Goal: Task Accomplishment & Management: Complete application form

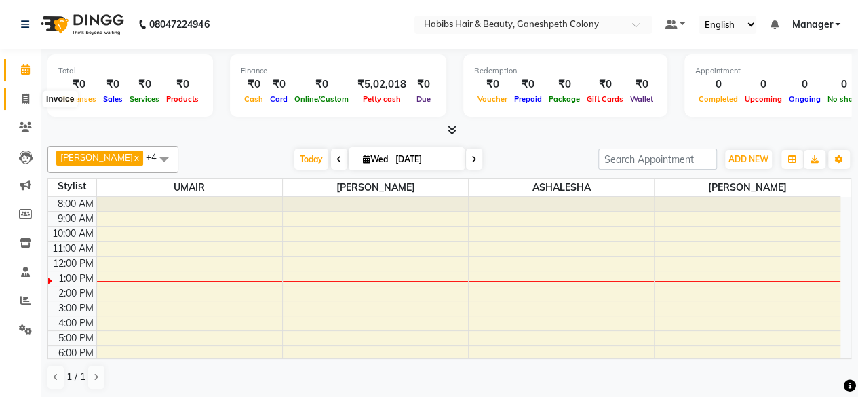
click at [24, 96] on icon at bounding box center [25, 99] width 7 height 10
select select "service"
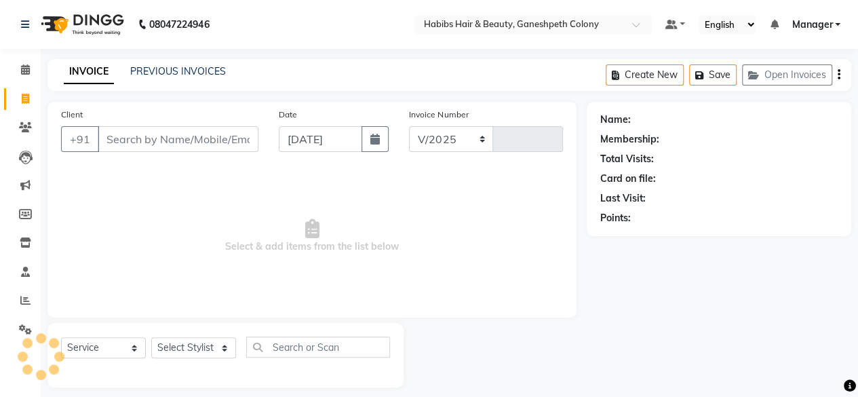
select select "7148"
type input "0680"
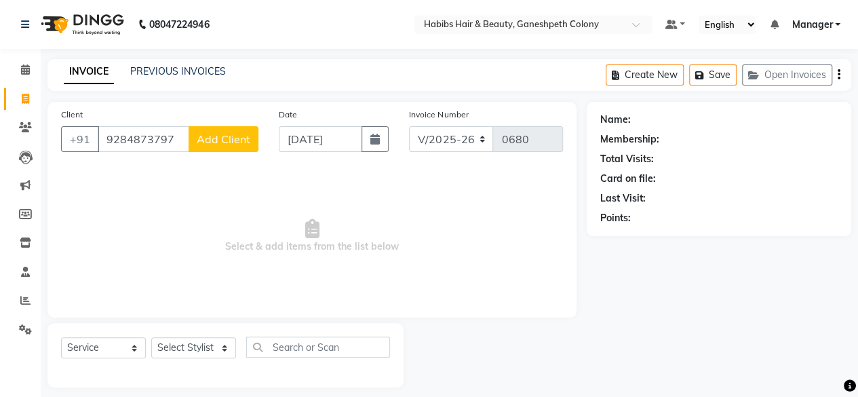
type input "9284873797"
click at [215, 153] on div "Client [PHONE_NUMBER] Add Client" at bounding box center [160, 135] width 218 height 56
click at [217, 138] on span "Add Client" at bounding box center [224, 139] width 54 height 14
select select "22"
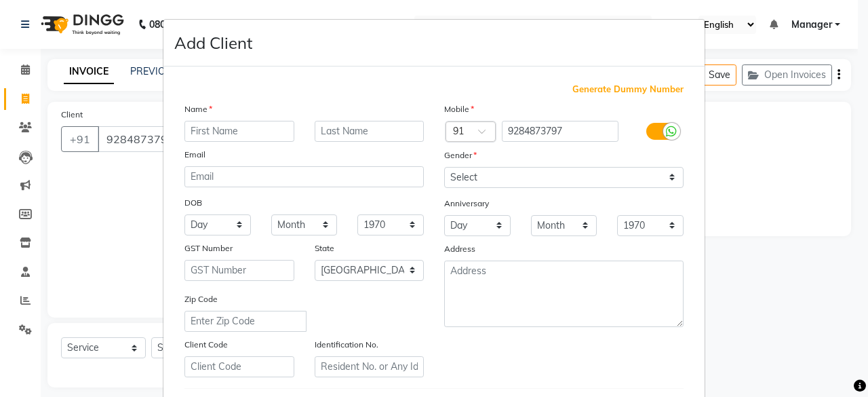
click at [205, 132] on input "text" at bounding box center [240, 131] width 110 height 21
type input "A"
type input "PANKAJ"
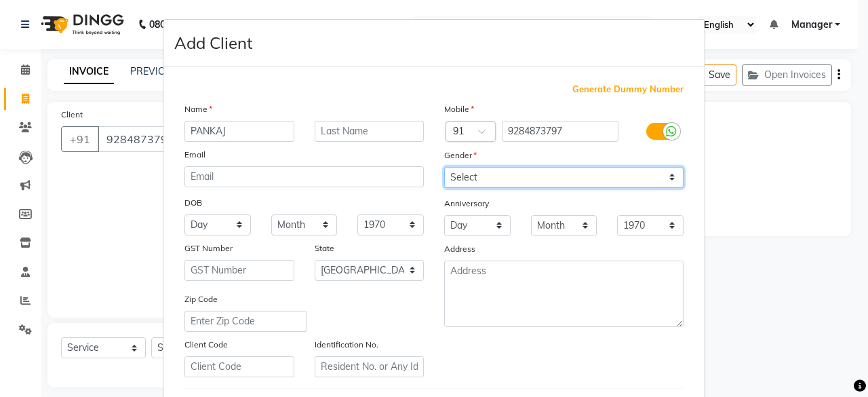
click at [463, 175] on select "Select [DEMOGRAPHIC_DATA] [DEMOGRAPHIC_DATA] Other Prefer Not To Say" at bounding box center [563, 177] width 239 height 21
select select "[DEMOGRAPHIC_DATA]"
click at [444, 167] on select "Select [DEMOGRAPHIC_DATA] [DEMOGRAPHIC_DATA] Other Prefer Not To Say" at bounding box center [563, 177] width 239 height 21
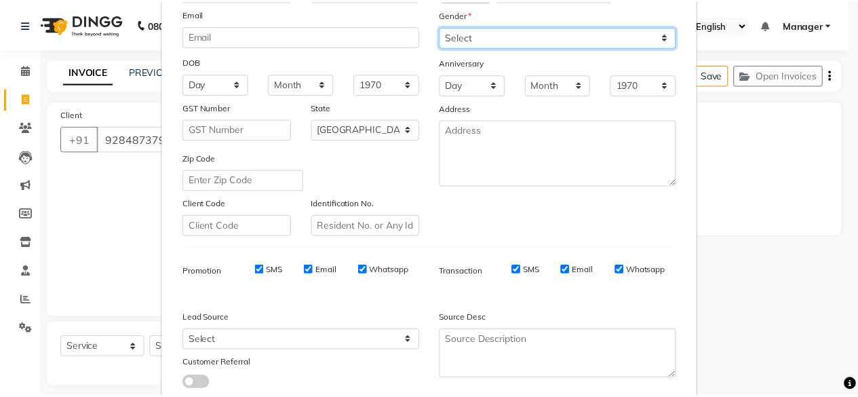
scroll to position [227, 0]
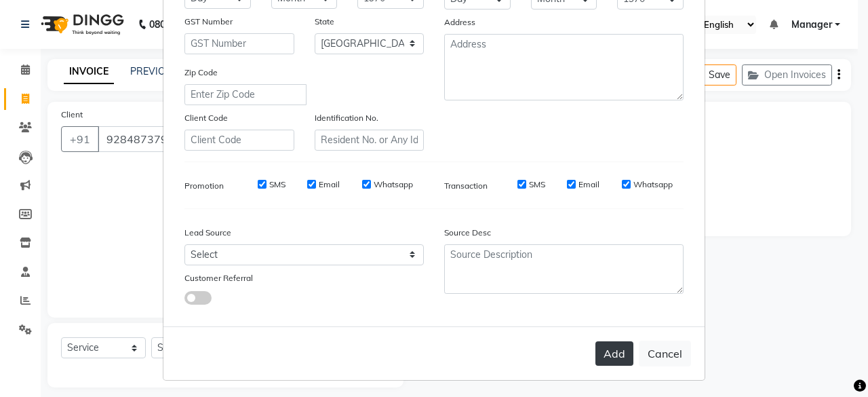
click at [606, 353] on button "Add" at bounding box center [615, 353] width 38 height 24
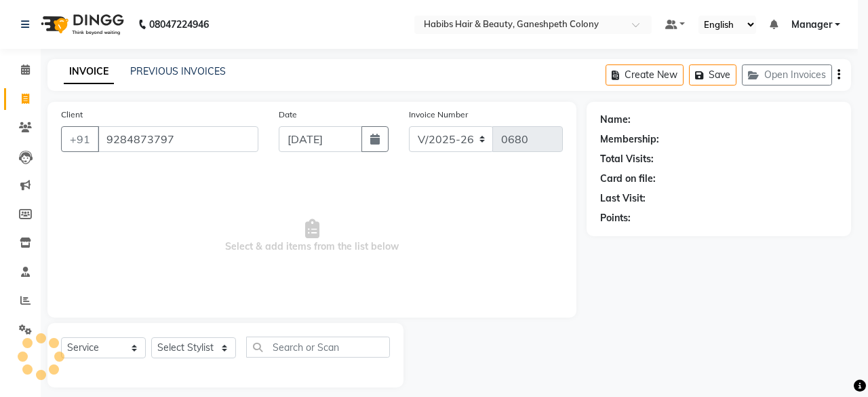
type input "92******97"
select select
select select "null"
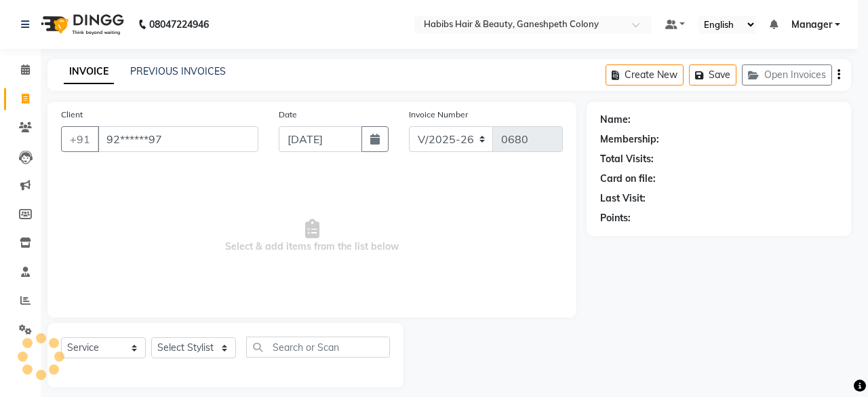
select select
checkbox input "false"
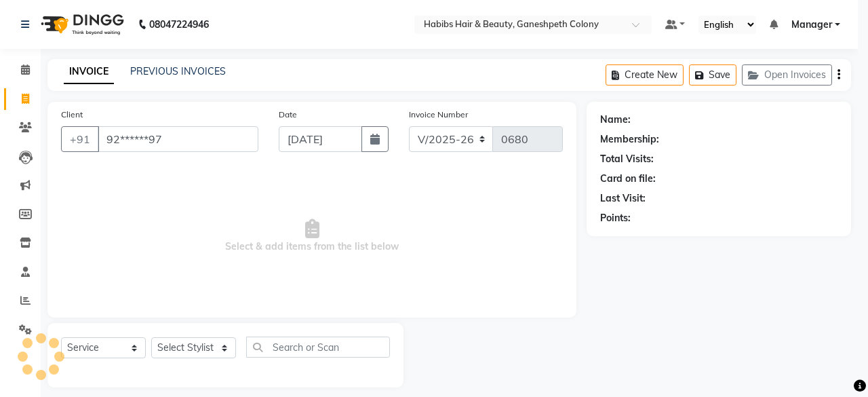
checkbox input "false"
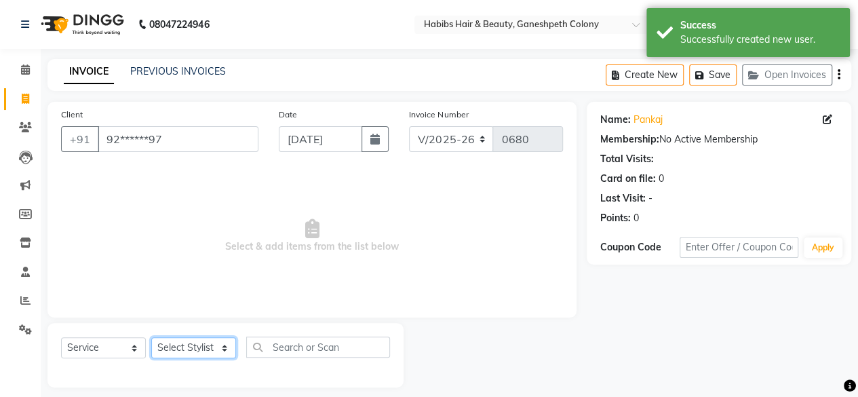
click at [193, 347] on select "Select Stylist AARSHAD ASHALESHA [PERSON_NAME] [PERSON_NAME] Manager Preeti [PE…" at bounding box center [193, 347] width 85 height 21
select select "69444"
click at [151, 337] on select "Select Stylist AARSHAD ASHALESHA [PERSON_NAME] [PERSON_NAME] Manager Preeti [PE…" at bounding box center [193, 347] width 85 height 21
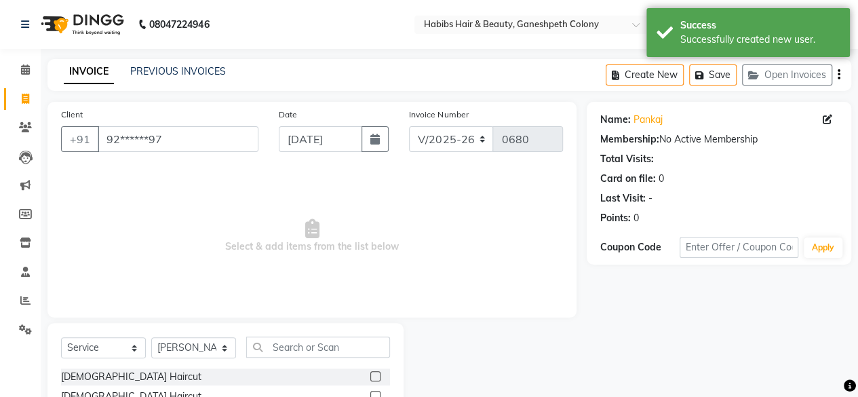
click at [370, 376] on label at bounding box center [375, 376] width 10 height 10
click at [370, 376] on input "checkbox" at bounding box center [374, 376] width 9 height 9
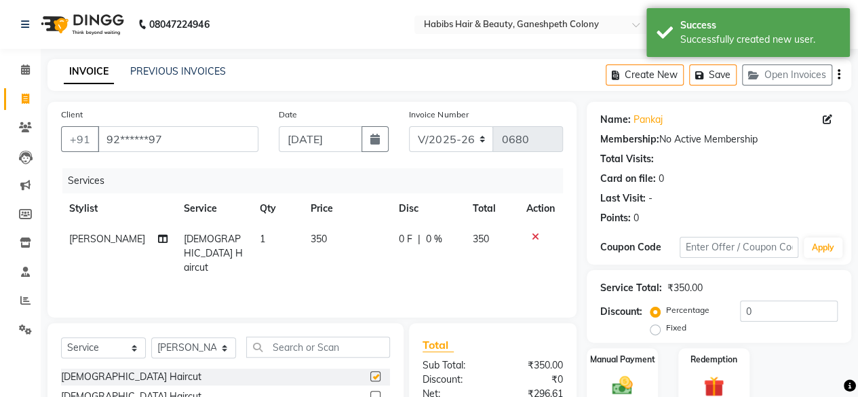
checkbox input "false"
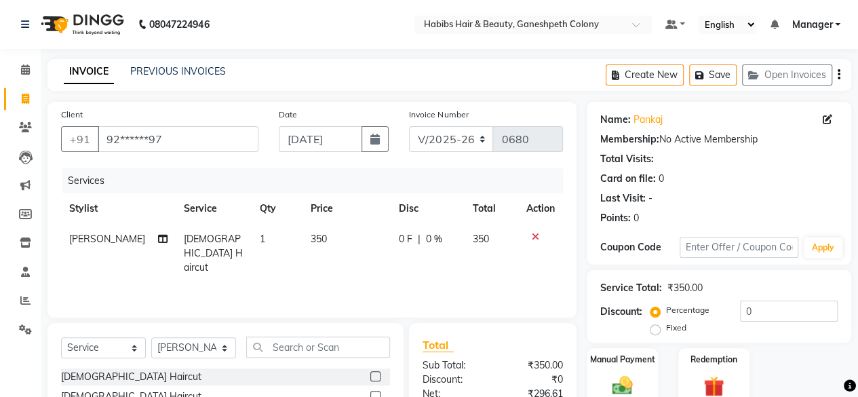
click at [322, 236] on td "350" at bounding box center [347, 253] width 88 height 59
select select "69444"
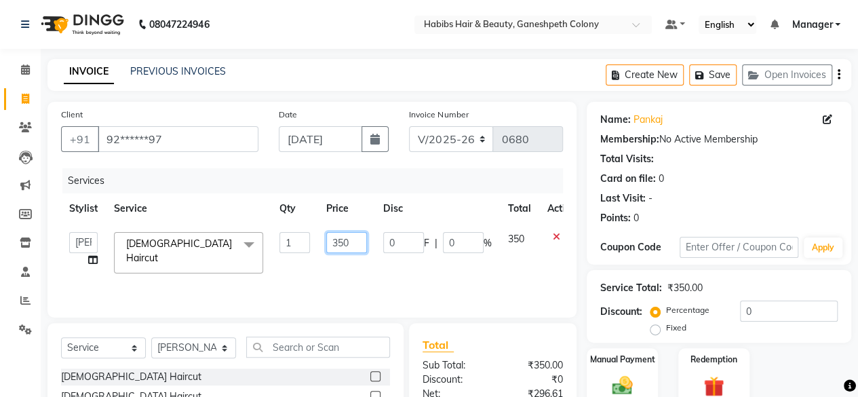
click at [354, 245] on input "350" at bounding box center [346, 242] width 41 height 21
type input "3"
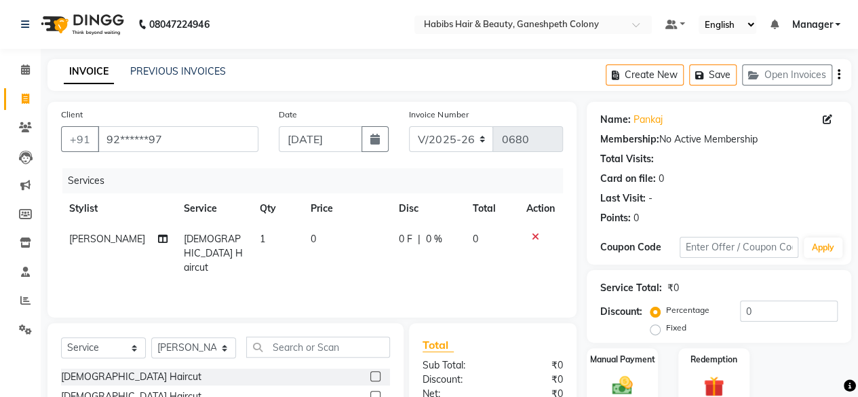
click at [555, 238] on td at bounding box center [540, 253] width 45 height 59
click at [535, 237] on icon at bounding box center [535, 236] width 7 height 9
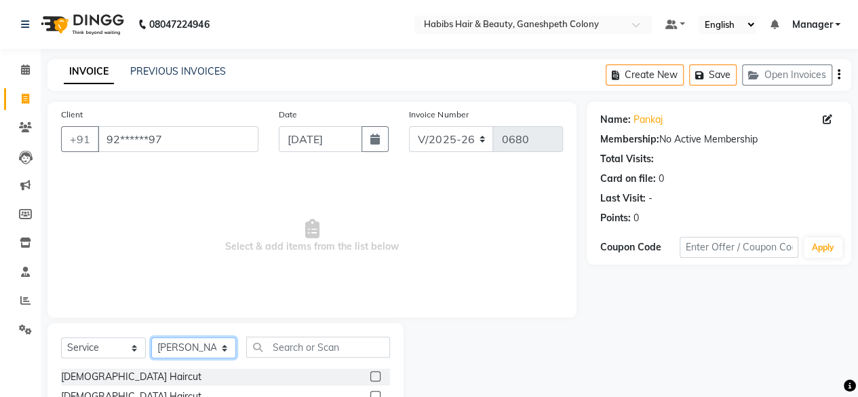
click at [189, 351] on select "Select Stylist AARSHAD ASHALESHA [PERSON_NAME] [PERSON_NAME] Manager Preeti [PE…" at bounding box center [193, 347] width 85 height 21
select select "89130"
click at [151, 337] on select "Select Stylist AARSHAD ASHALESHA [PERSON_NAME] [PERSON_NAME] Manager Preeti [PE…" at bounding box center [193, 347] width 85 height 21
click at [370, 376] on label at bounding box center [375, 376] width 10 height 10
click at [370, 376] on input "checkbox" at bounding box center [374, 376] width 9 height 9
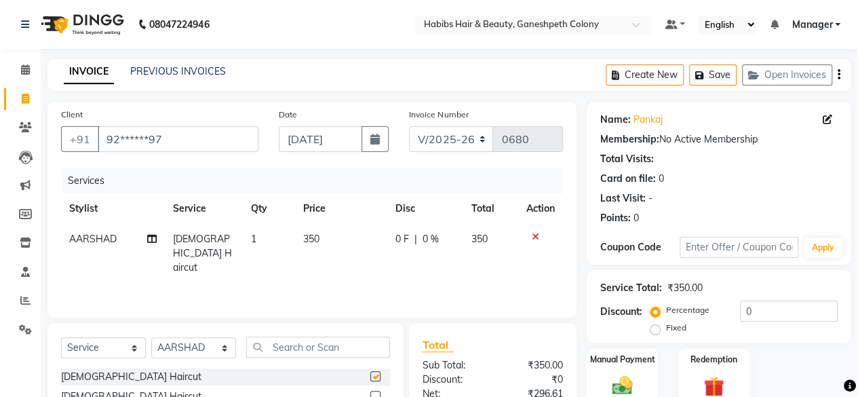
checkbox input "false"
click at [321, 230] on td "350" at bounding box center [341, 253] width 92 height 59
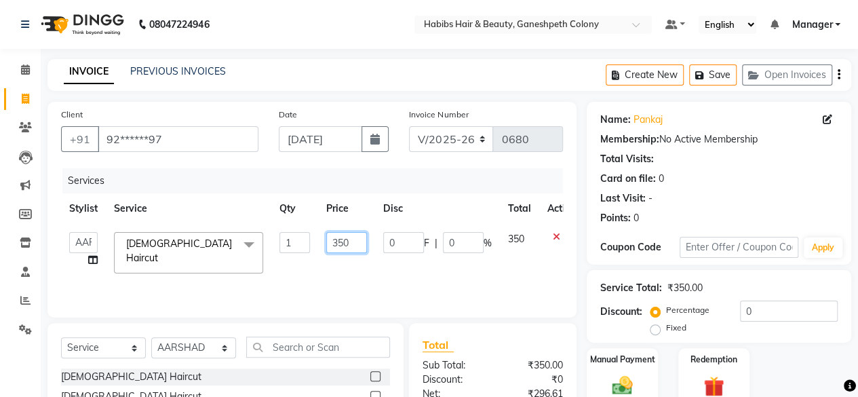
click at [360, 240] on input "350" at bounding box center [346, 242] width 41 height 21
type input "3"
type input "200"
click at [450, 280] on div "Services Stylist Service Qty Price Disc Total Action AARSHAD ASHALESHA [PERSON_…" at bounding box center [312, 236] width 502 height 136
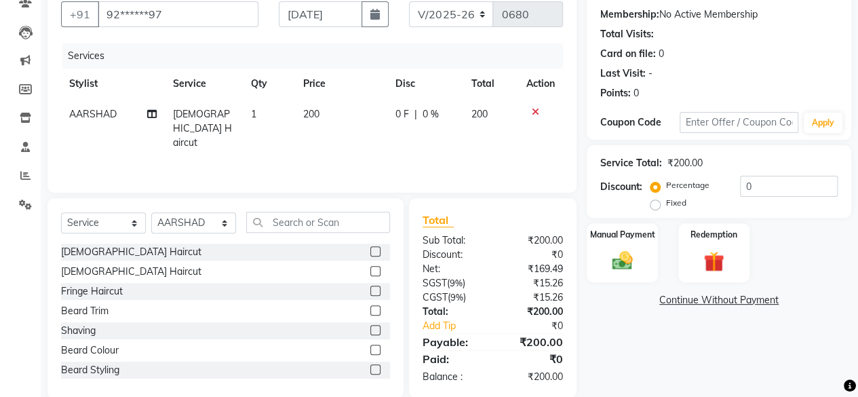
scroll to position [146, 0]
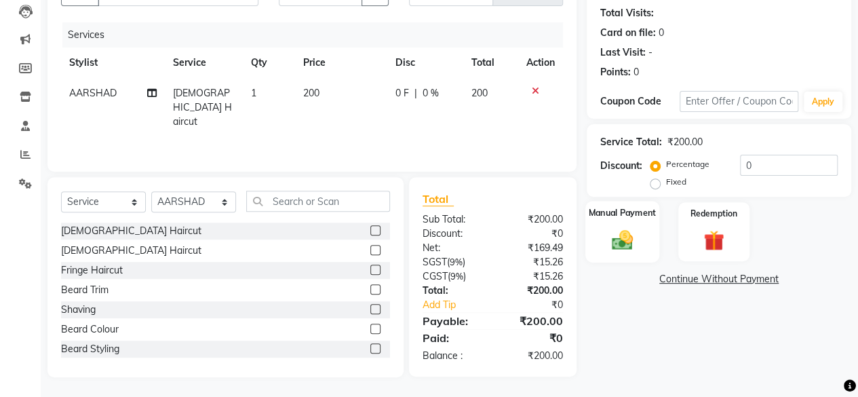
click at [621, 242] on img at bounding box center [622, 239] width 35 height 24
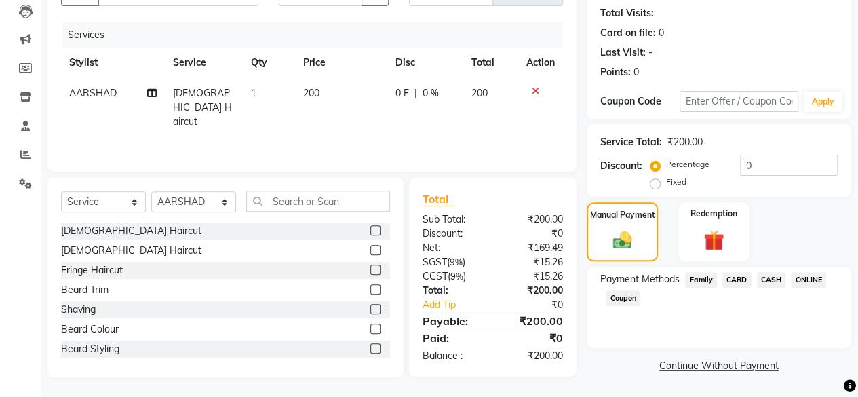
click at [806, 282] on span "ONLINE" at bounding box center [808, 280] width 35 height 16
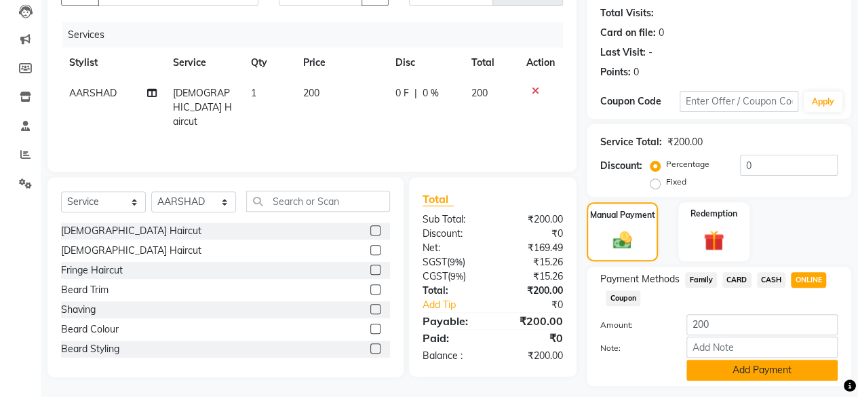
click at [769, 374] on button "Add Payment" at bounding box center [762, 370] width 151 height 21
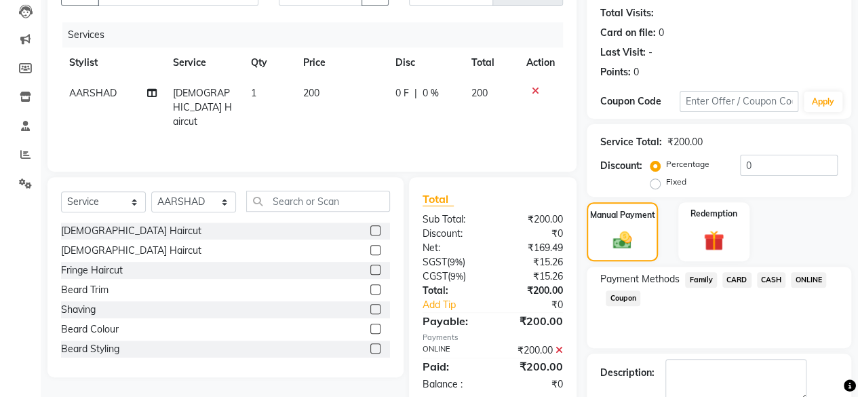
scroll to position [220, 0]
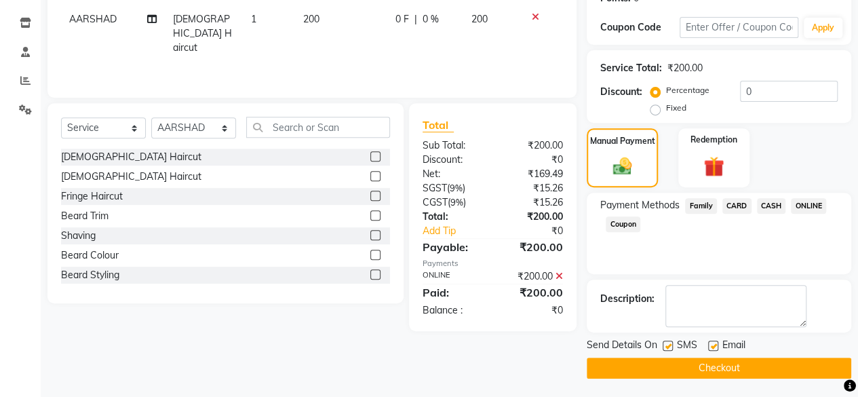
click at [741, 367] on button "Checkout" at bounding box center [719, 368] width 265 height 21
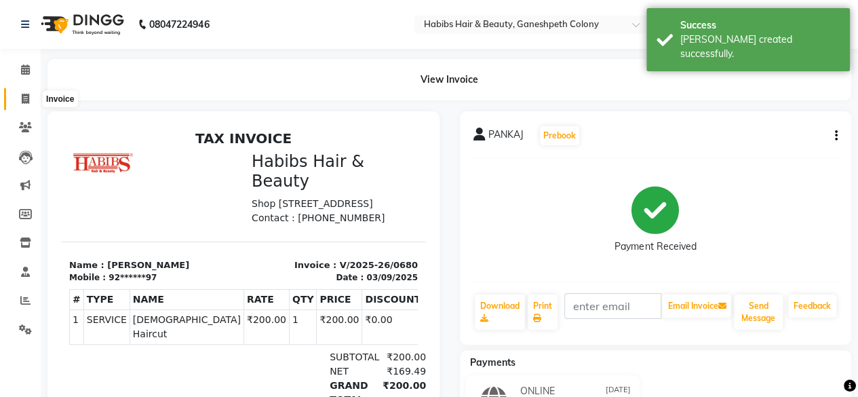
click at [31, 98] on span at bounding box center [26, 100] width 24 height 16
select select "7148"
select select "service"
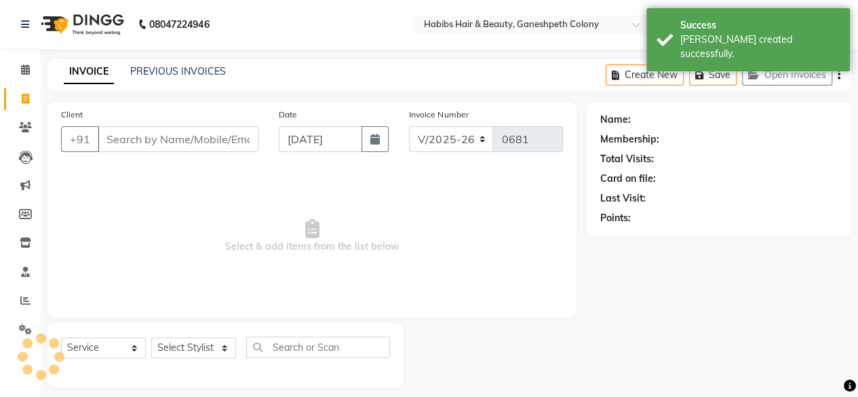
scroll to position [10, 0]
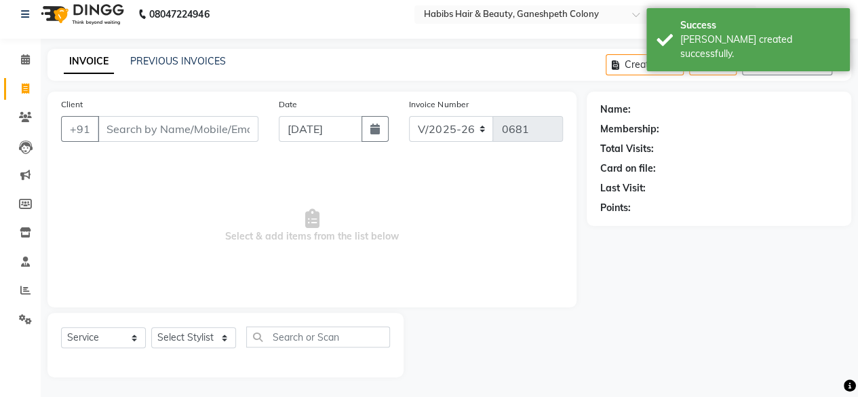
click at [141, 132] on input "Client" at bounding box center [178, 129] width 161 height 26
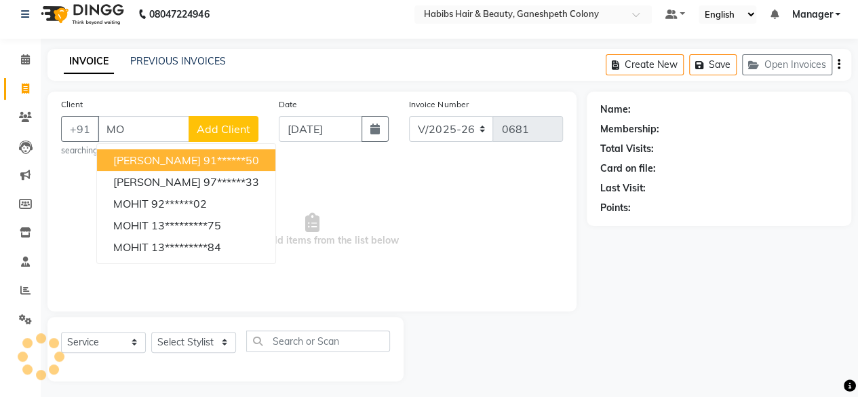
type input "M"
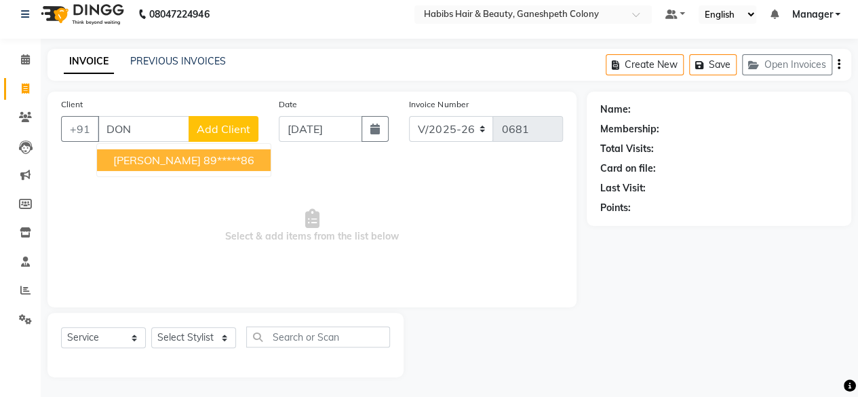
click at [195, 170] on ngb-typeahead-window "[PERSON_NAME] 89*****86" at bounding box center [183, 160] width 175 height 34
click at [204, 165] on ngb-highlight "89*****86" at bounding box center [229, 160] width 51 height 14
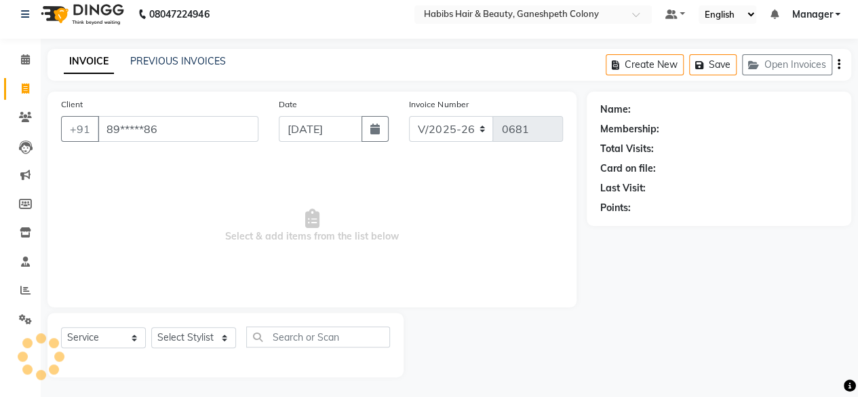
type input "89*****86"
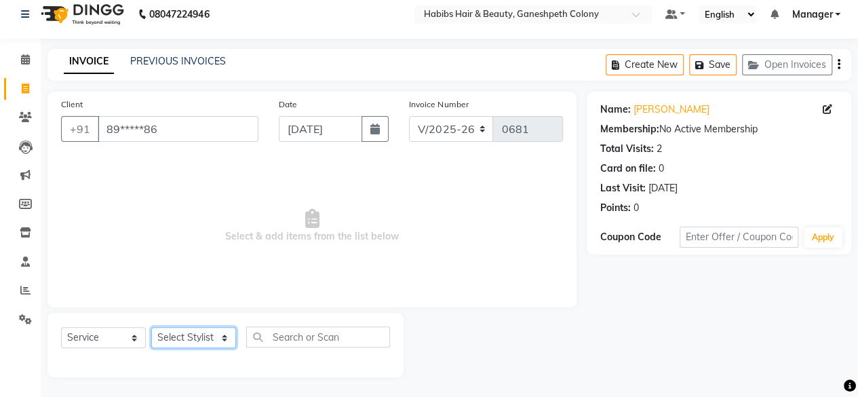
click at [199, 334] on select "Select Stylist AARSHAD ASHALESHA [PERSON_NAME] [PERSON_NAME] Manager Preeti [PE…" at bounding box center [193, 337] width 85 height 21
select select "69444"
click at [151, 327] on select "Select Stylist AARSHAD ASHALESHA [PERSON_NAME] [PERSON_NAME] Manager Preeti [PE…" at bounding box center [193, 337] width 85 height 21
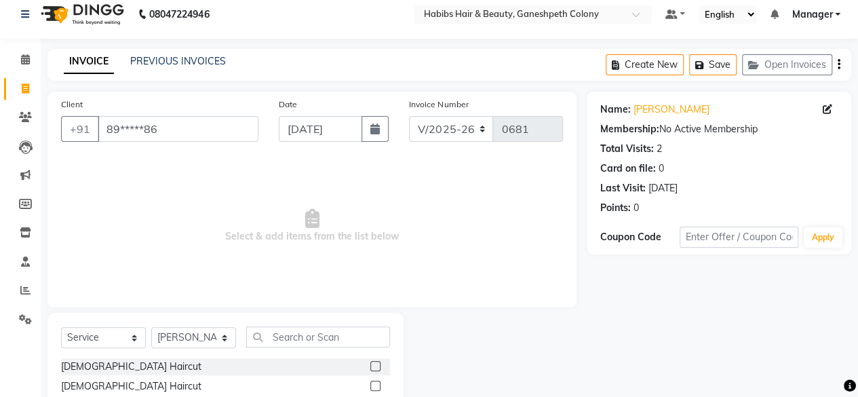
click at [370, 365] on label at bounding box center [375, 366] width 10 height 10
click at [370, 365] on input "checkbox" at bounding box center [374, 366] width 9 height 9
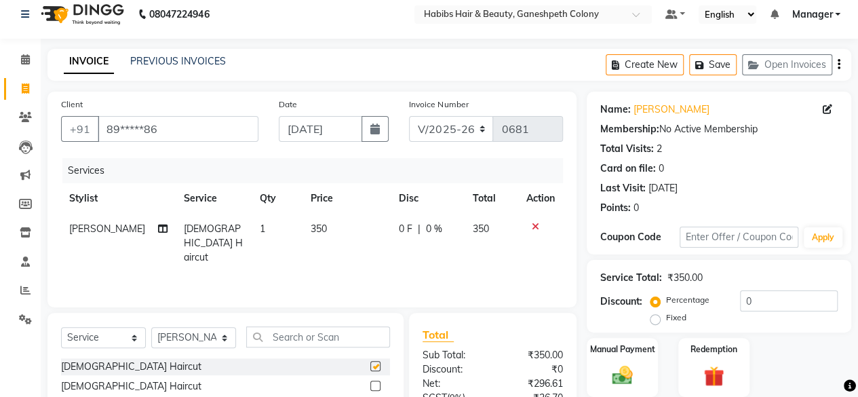
checkbox input "false"
click at [303, 339] on input "text" at bounding box center [318, 336] width 144 height 21
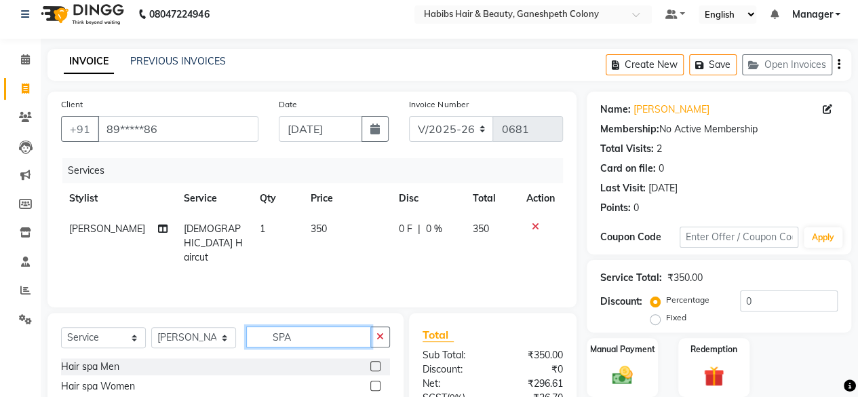
type input "SPA"
click at [370, 366] on label at bounding box center [375, 366] width 10 height 10
click at [370, 366] on input "checkbox" at bounding box center [374, 366] width 9 height 9
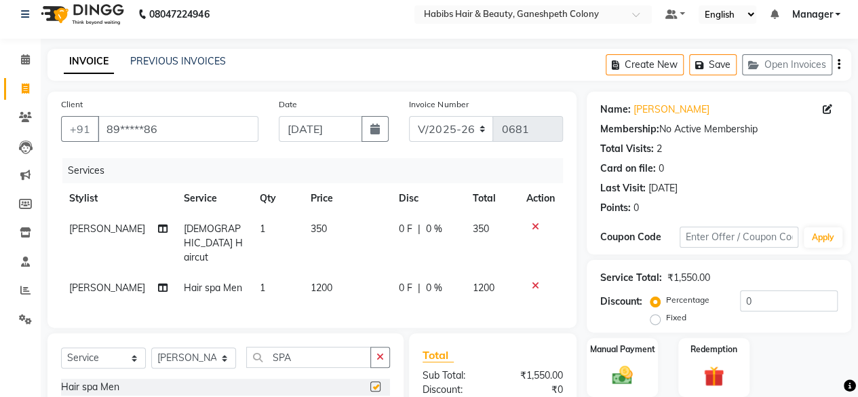
checkbox input "false"
click at [326, 227] on td "350" at bounding box center [347, 243] width 88 height 59
select select "69444"
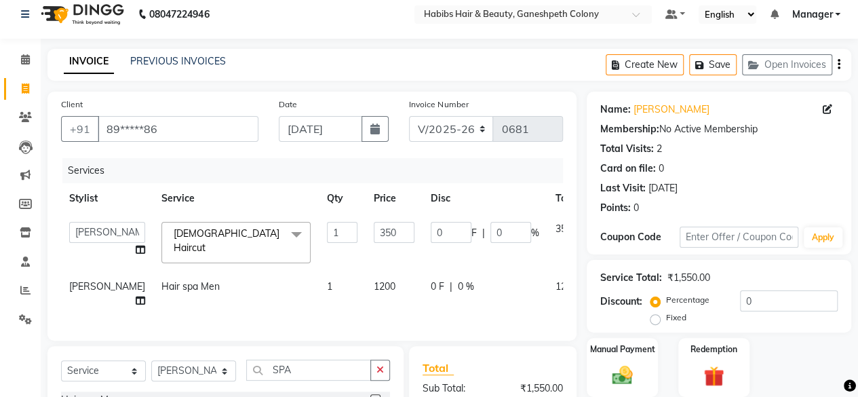
click at [326, 227] on td "1" at bounding box center [342, 243] width 47 height 58
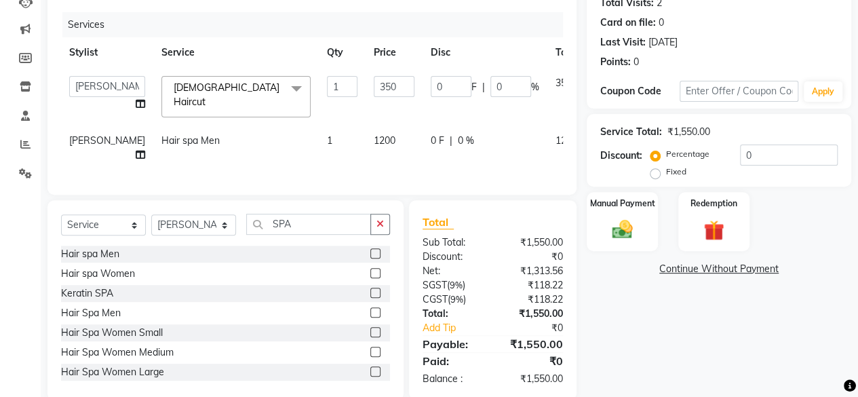
scroll to position [158, 0]
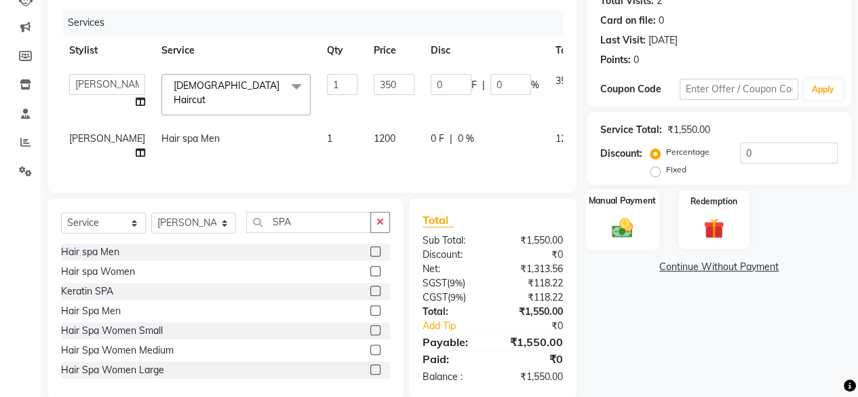
click at [623, 221] on img at bounding box center [622, 227] width 35 height 24
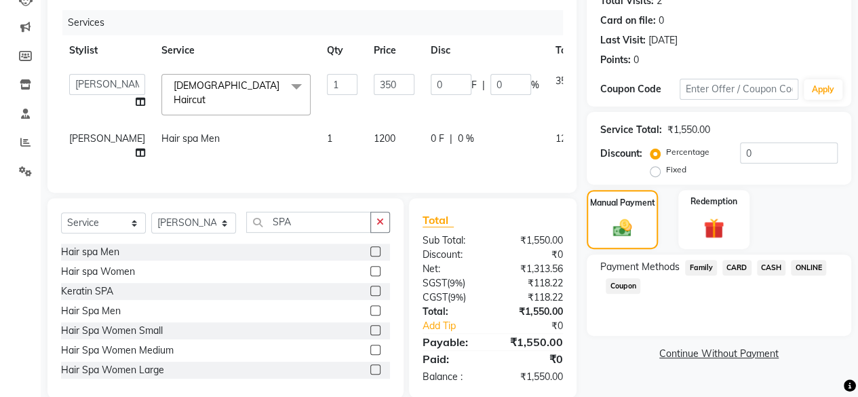
click at [768, 269] on span "CASH" at bounding box center [771, 268] width 29 height 16
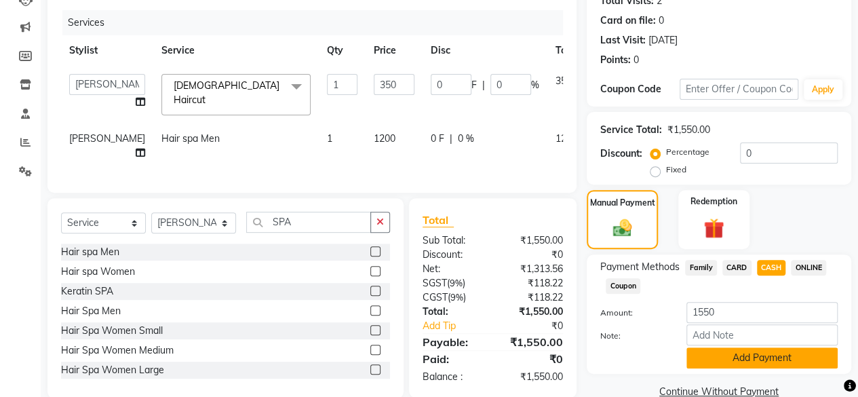
click at [769, 358] on button "Add Payment" at bounding box center [762, 357] width 151 height 21
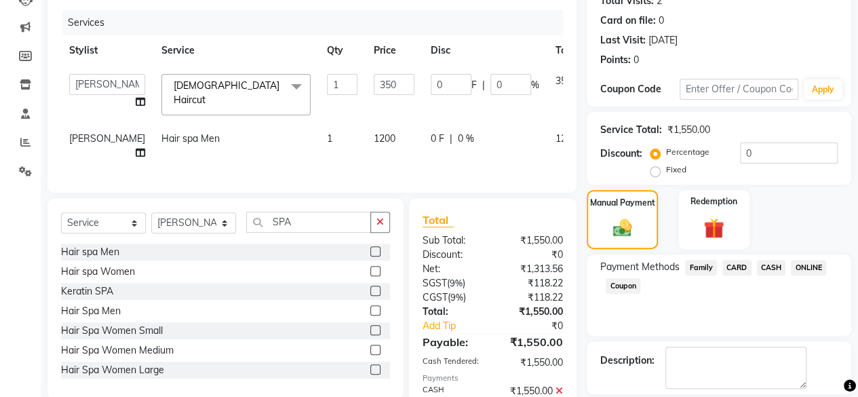
scroll to position [244, 0]
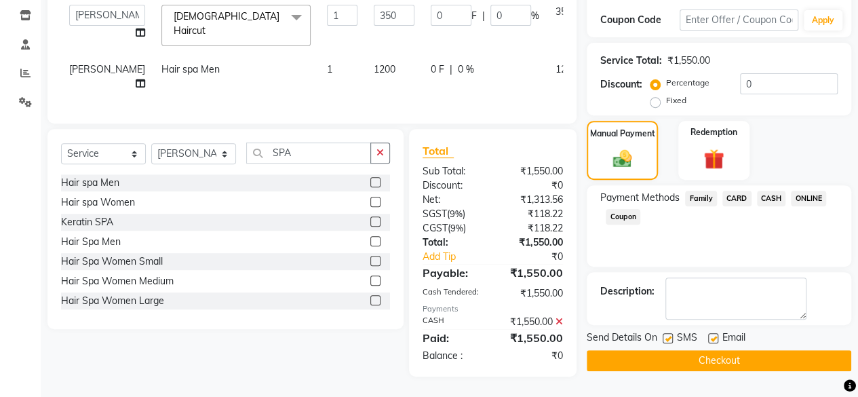
click at [733, 350] on button "Checkout" at bounding box center [719, 360] width 265 height 21
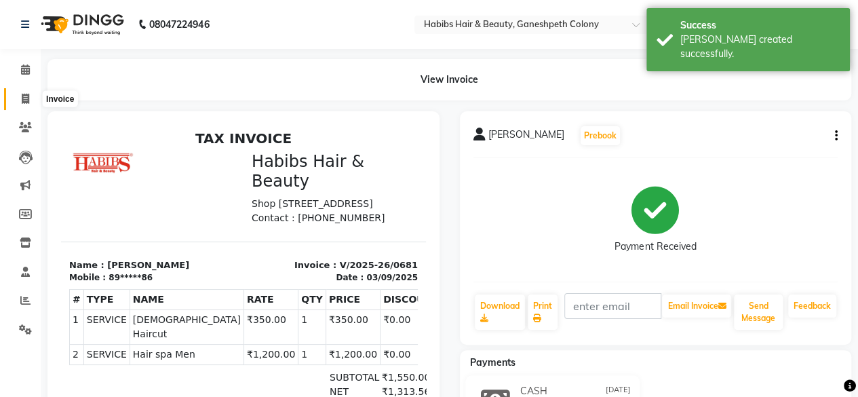
click at [26, 101] on icon at bounding box center [25, 99] width 7 height 10
select select "service"
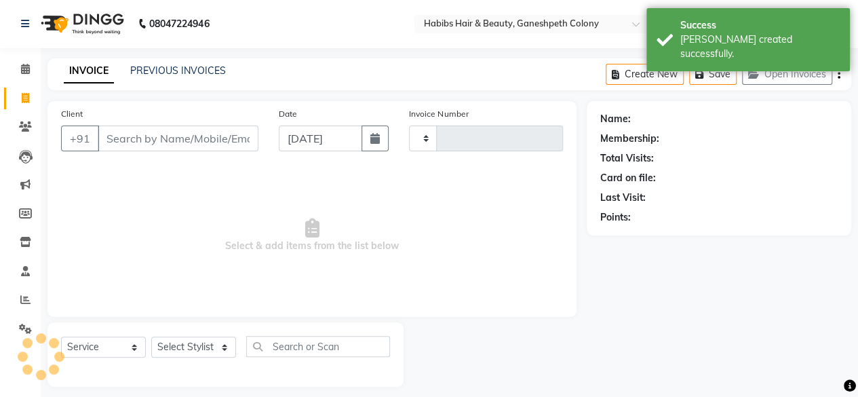
scroll to position [10, 0]
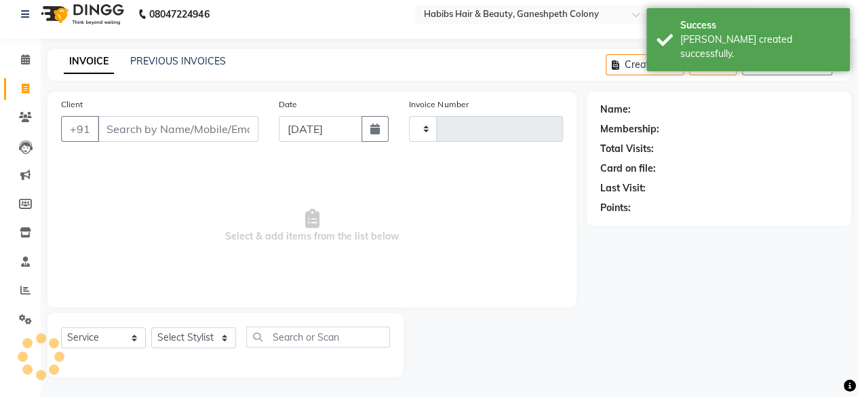
type input "0682"
select select "7148"
click at [113, 134] on input "Client" at bounding box center [178, 129] width 161 height 26
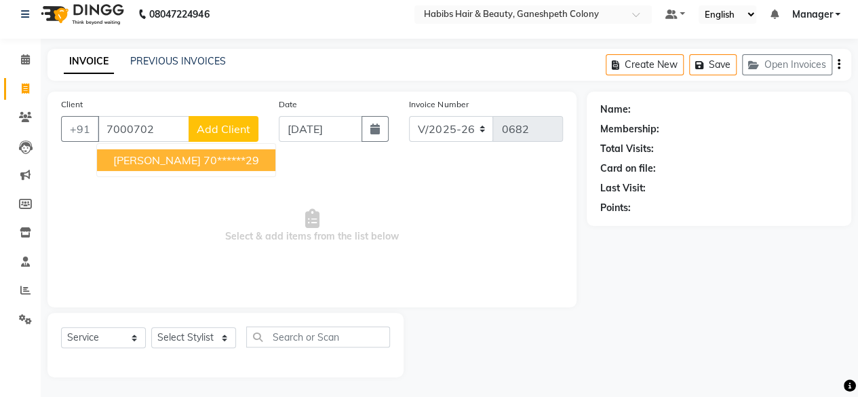
click at [204, 163] on ngb-highlight "70******29" at bounding box center [232, 160] width 56 height 14
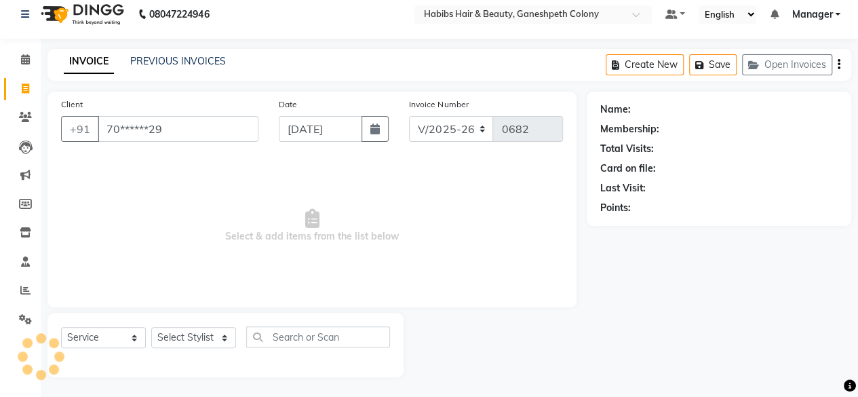
type input "70******29"
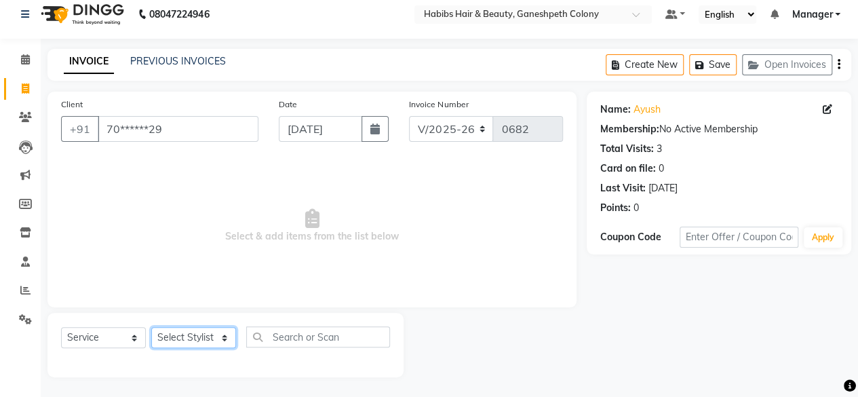
click at [189, 330] on select "Select Stylist AARSHAD ASHALESHA [PERSON_NAME] [PERSON_NAME] Manager Preeti [PE…" at bounding box center [193, 337] width 85 height 21
select select "69444"
click at [151, 327] on select "Select Stylist AARSHAD ASHALESHA [PERSON_NAME] [PERSON_NAME] Manager Preeti [PE…" at bounding box center [193, 337] width 85 height 21
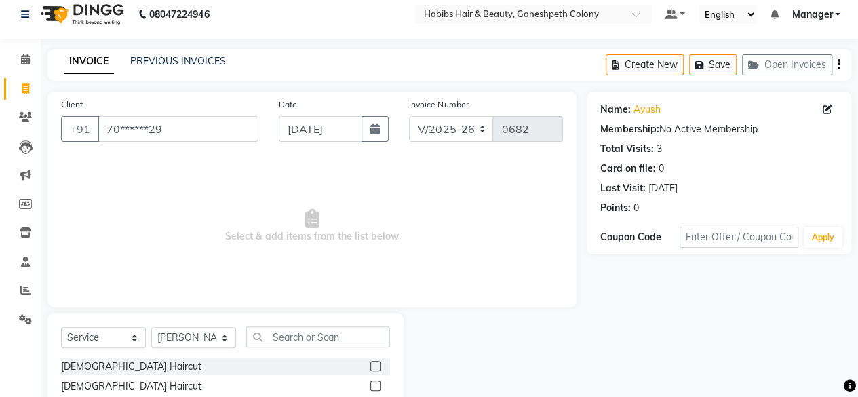
click at [370, 366] on label at bounding box center [375, 366] width 10 height 10
click at [370, 366] on input "checkbox" at bounding box center [374, 366] width 9 height 9
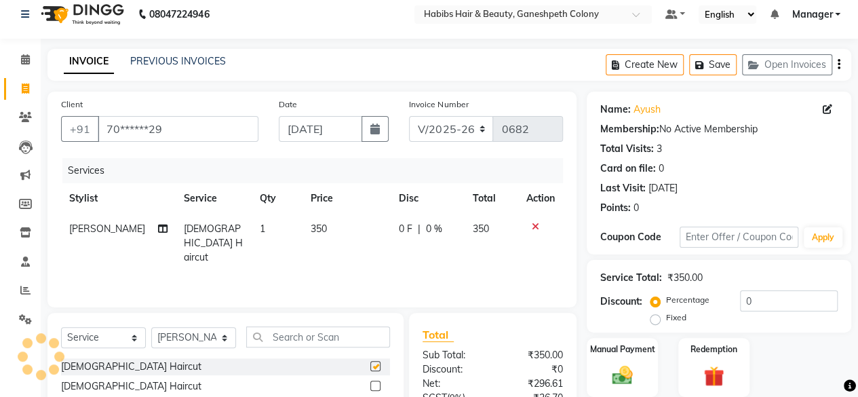
checkbox input "false"
click at [328, 247] on div "Services Stylist Service Qty Price Disc Total Action [PERSON_NAME] [DEMOGRAPHIC…" at bounding box center [312, 226] width 502 height 136
click at [328, 229] on td "350" at bounding box center [347, 243] width 88 height 59
select select "69444"
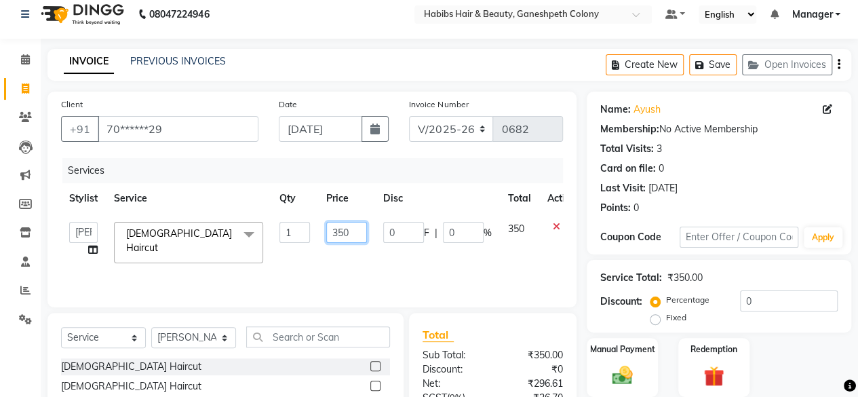
click at [349, 235] on input "350" at bounding box center [346, 232] width 41 height 21
type input "3"
type input "200"
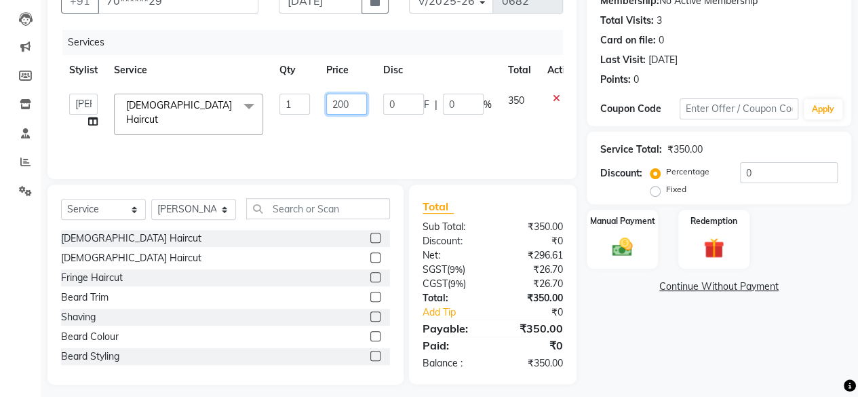
scroll to position [146, 0]
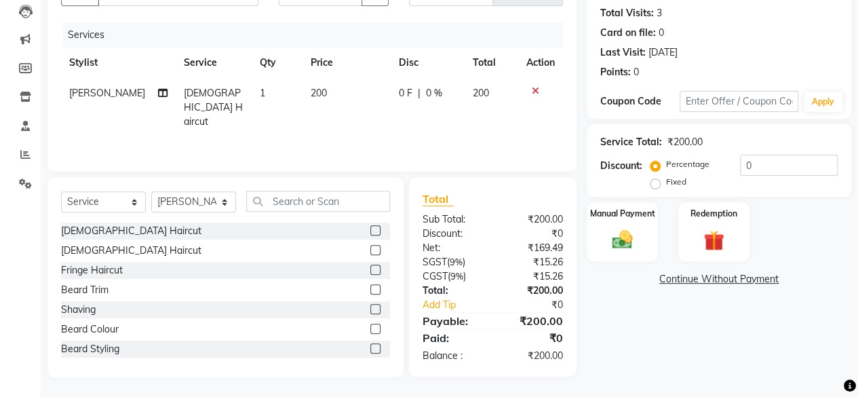
click at [621, 333] on div "Name: [PERSON_NAME] Membership: No Active Membership Total Visits: 3 Card on fi…" at bounding box center [724, 166] width 275 height 421
click at [616, 257] on div "Manual Payment" at bounding box center [622, 232] width 74 height 62
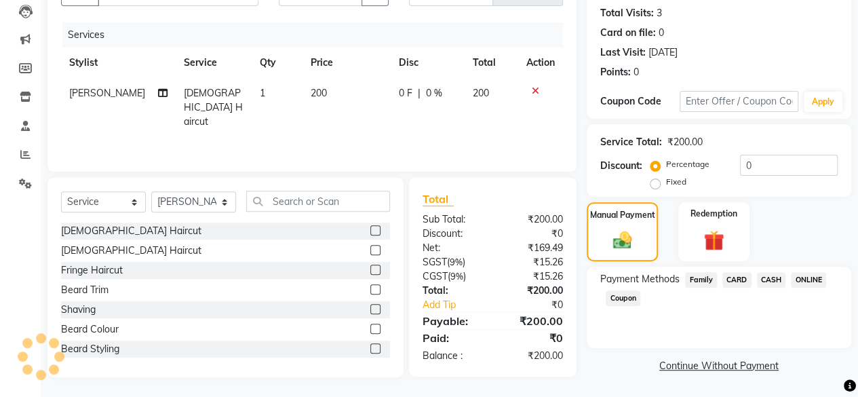
click at [813, 282] on span "ONLINE" at bounding box center [808, 280] width 35 height 16
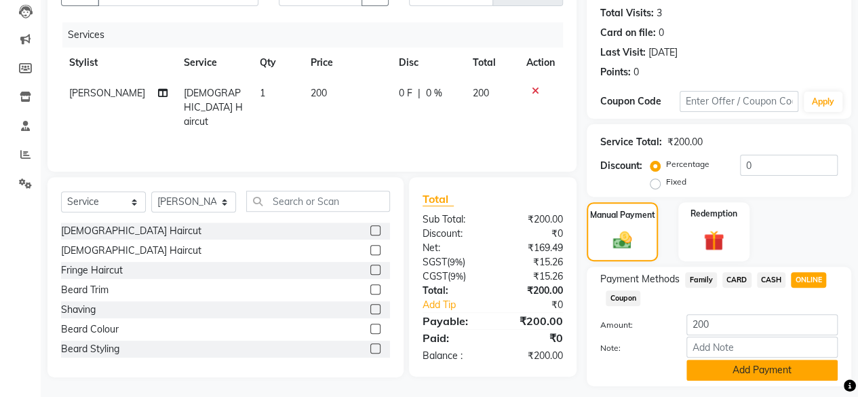
click at [758, 368] on button "Add Payment" at bounding box center [762, 370] width 151 height 21
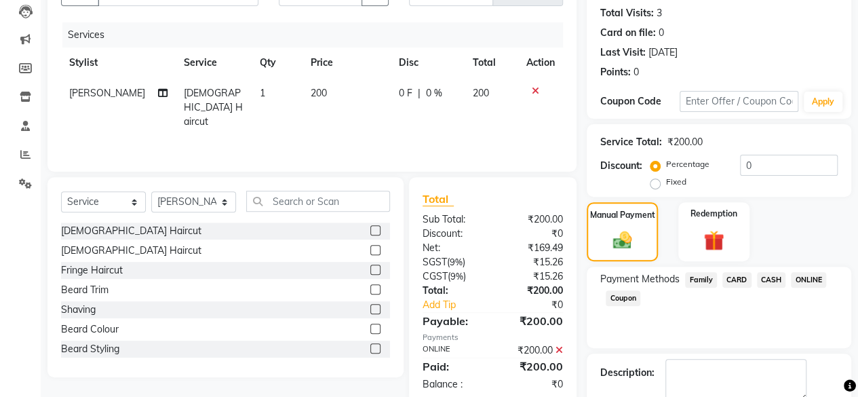
scroll to position [220, 0]
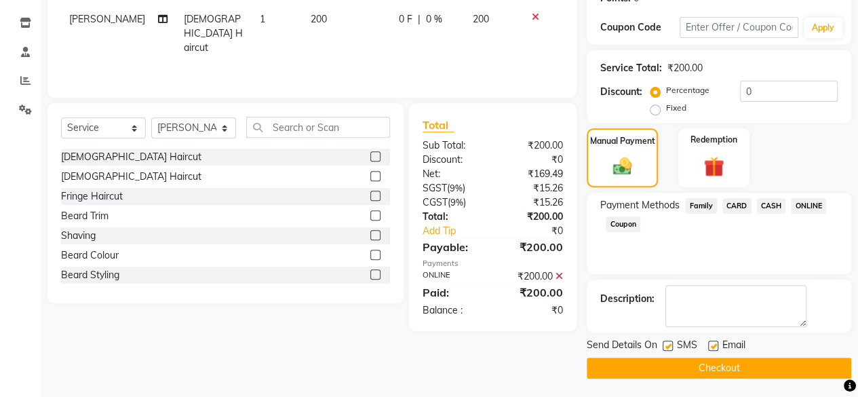
click at [735, 368] on button "Checkout" at bounding box center [719, 368] width 265 height 21
